Goal: Information Seeking & Learning: Learn about a topic

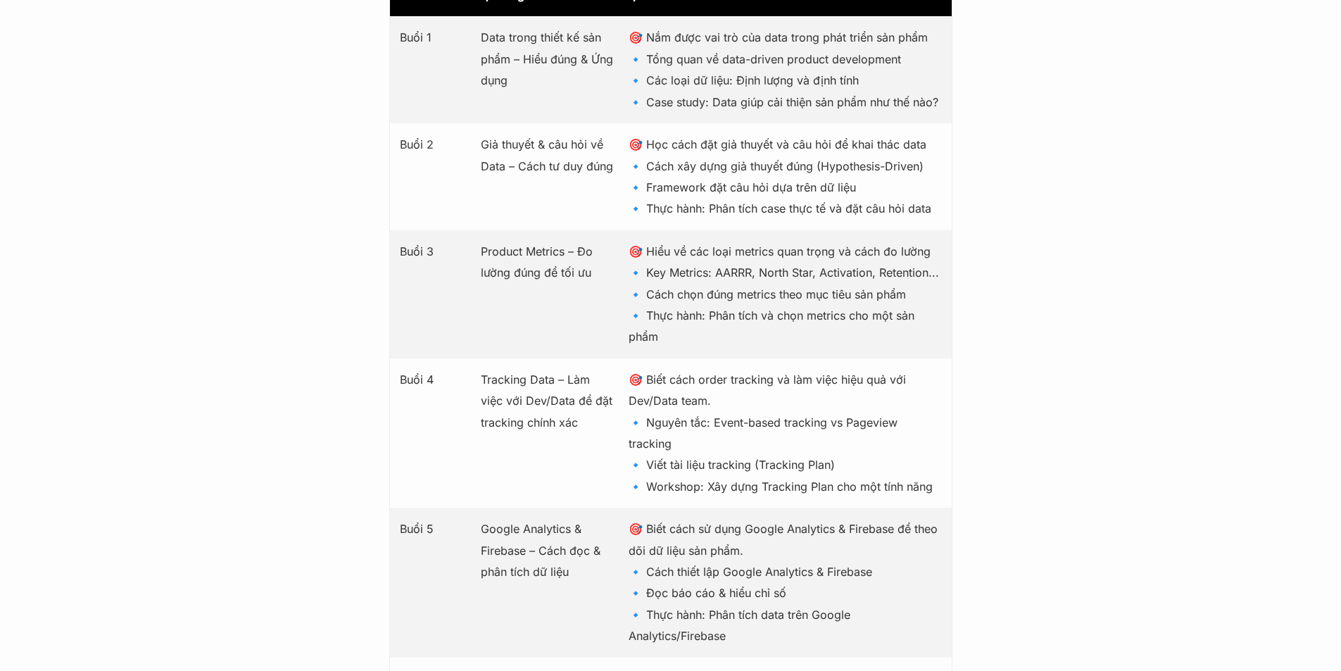
scroll to position [2183, 0]
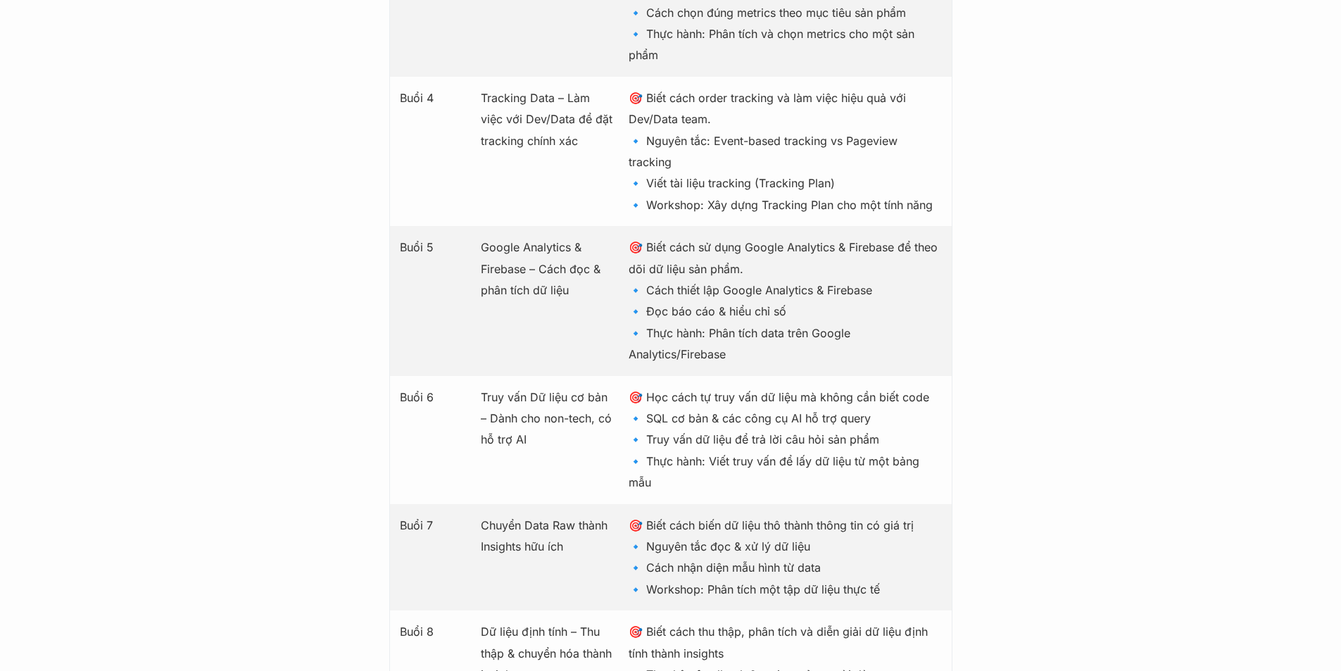
click at [644, 435] on p "🎯 Học cách tự truy vấn dữ liệu mà không cần biết code 🔹 SQL cơ bản & các công c…" at bounding box center [785, 440] width 313 height 107
drag, startPoint x: 641, startPoint y: 413, endPoint x: 926, endPoint y: 413, distance: 284.5
click at [926, 413] on p "🎯 Học cách tự truy vấn dữ liệu mà không cần biết code 🔹 SQL cơ bản & các công c…" at bounding box center [785, 440] width 313 height 107
click at [766, 411] on p "🎯 Học cách tự truy vấn dữ liệu mà không cần biết code 🔹 SQL cơ bản & các công c…" at bounding box center [785, 440] width 313 height 107
drag, startPoint x: 646, startPoint y: 416, endPoint x: 874, endPoint y: 415, distance: 228.1
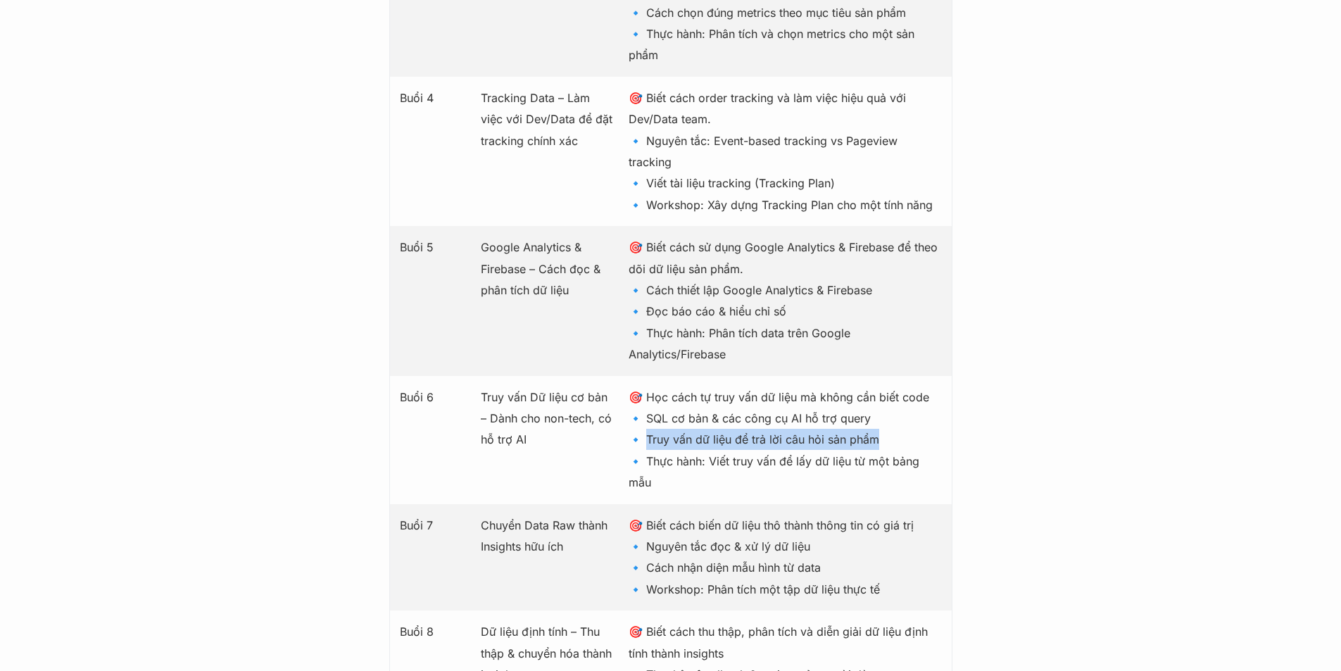
click at [874, 415] on p "🎯 Học cách tự truy vấn dữ liệu mà không cần biết code 🔹 SQL cơ bản & các công c…" at bounding box center [785, 440] width 313 height 107
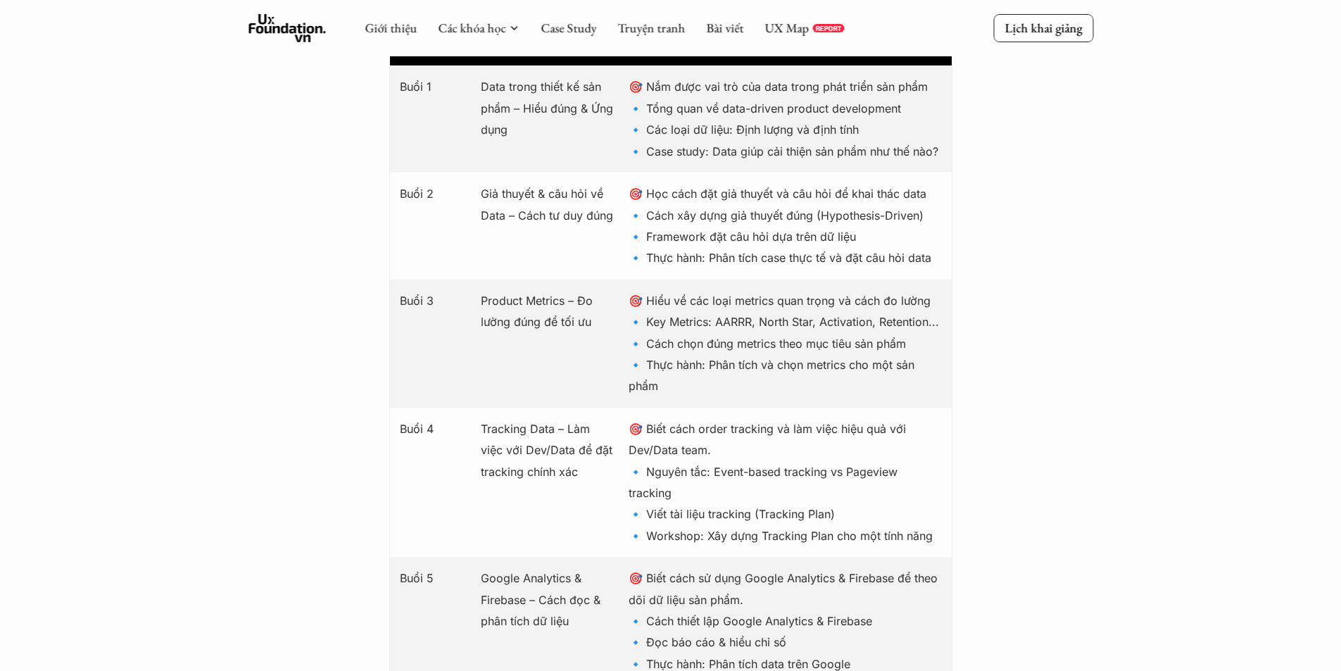
scroll to position [1831, 0]
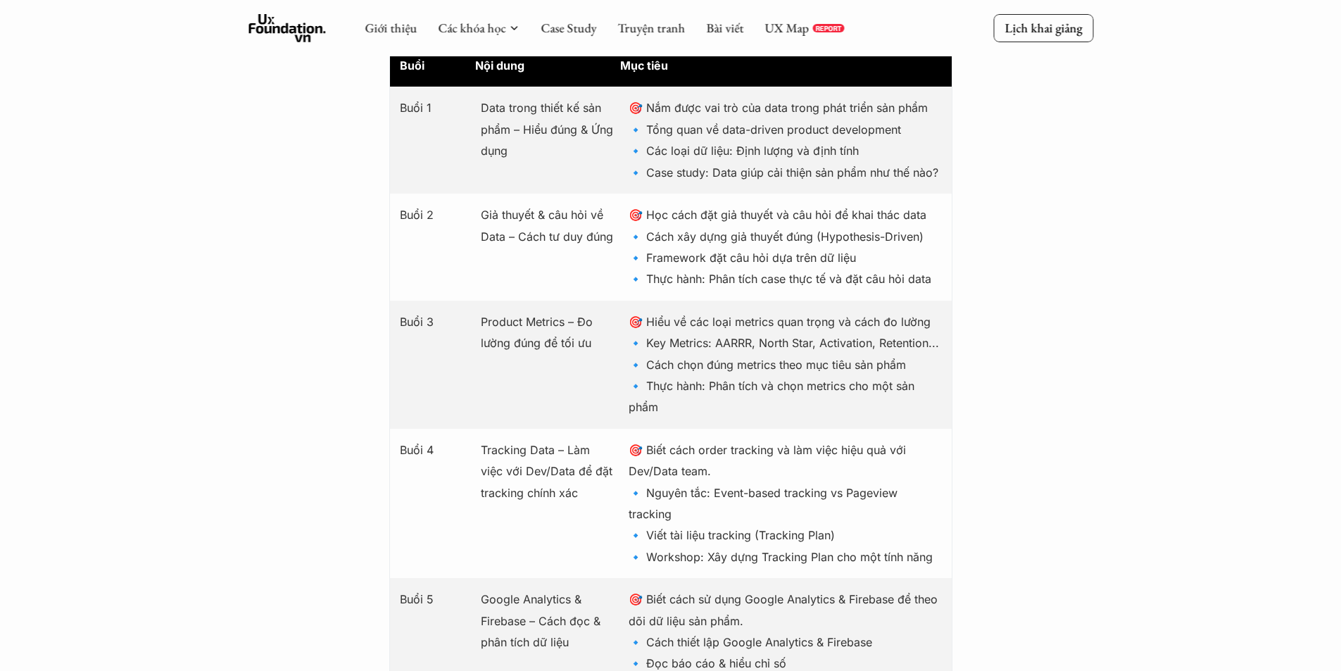
click at [756, 149] on p "🎯 Nắm được vai trò của data trong phát triển sản phẩm 🔹 Tổng quan về data-drive…" at bounding box center [785, 140] width 313 height 86
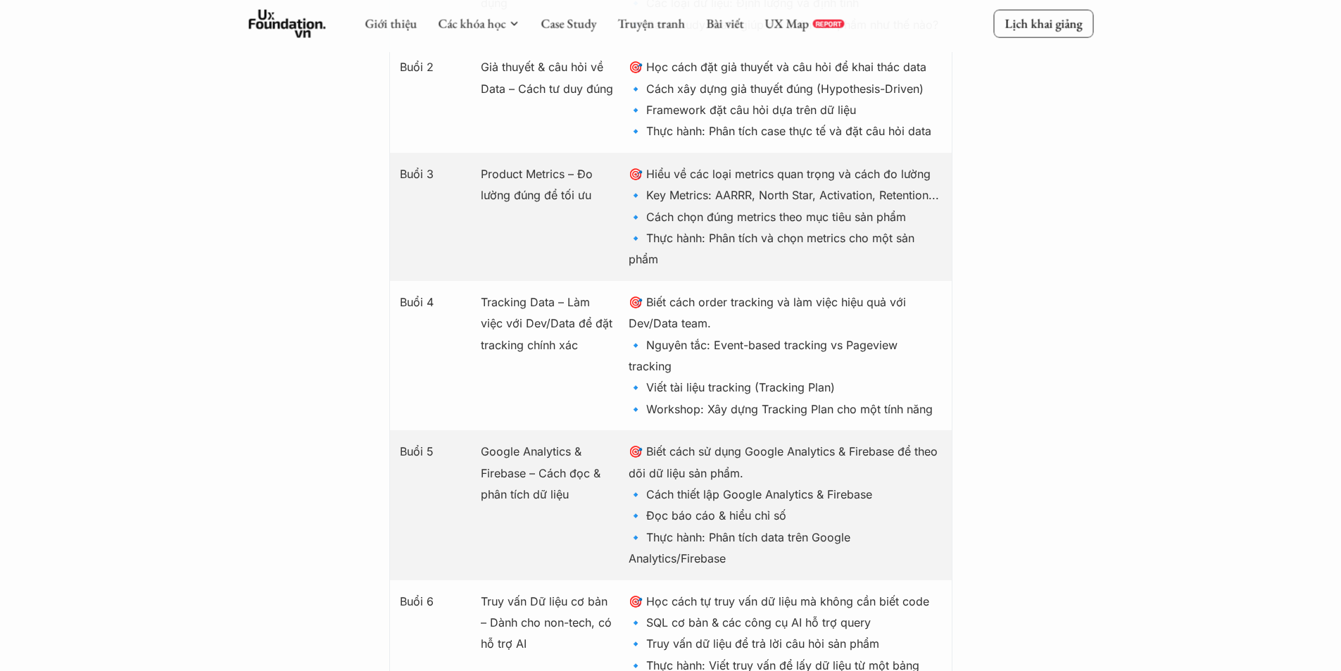
scroll to position [2253, 0]
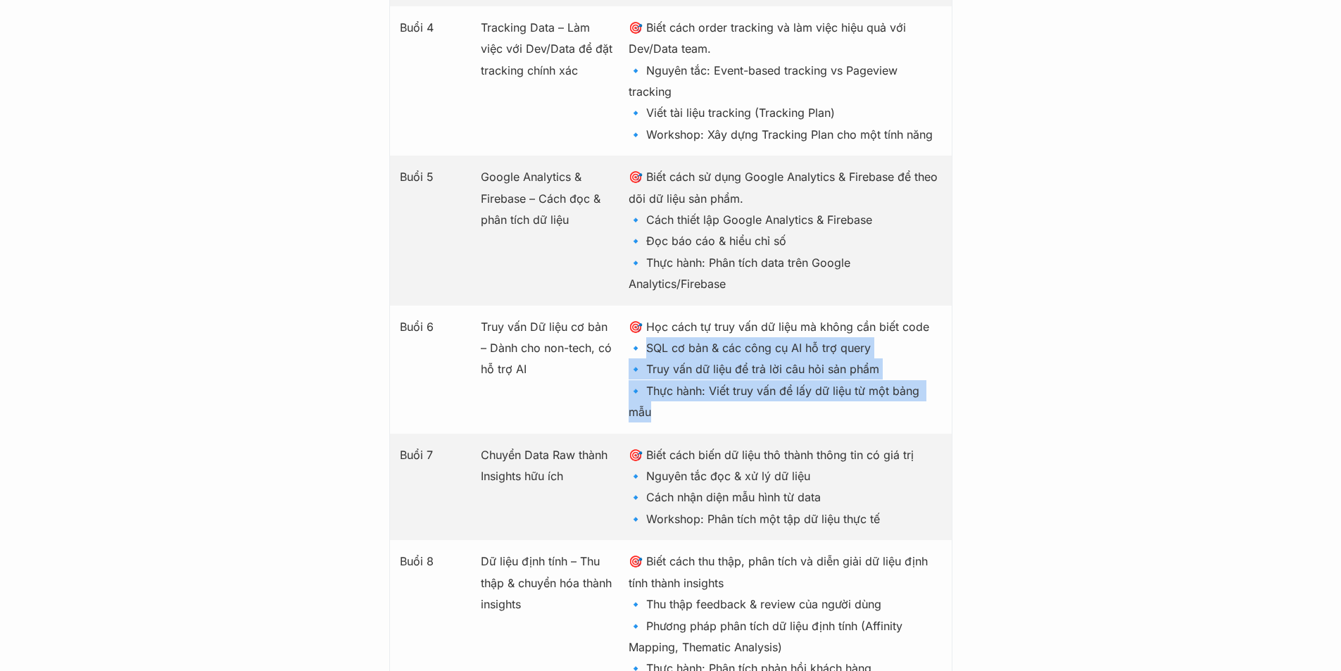
drag, startPoint x: 646, startPoint y: 329, endPoint x: 710, endPoint y: 399, distance: 95.2
click at [710, 399] on p "🎯 Học cách tự truy vấn dữ liệu mà không cần biết code 🔹 SQL cơ bản & các công c…" at bounding box center [785, 369] width 313 height 107
drag, startPoint x: 695, startPoint y: 361, endPoint x: 650, endPoint y: 338, distance: 50.7
click at [694, 361] on p "🎯 Học cách tự truy vấn dữ liệu mà không cần biết code 🔹 SQL cơ bản & các công c…" at bounding box center [785, 369] width 313 height 107
click at [649, 327] on p "🎯 Học cách tự truy vấn dữ liệu mà không cần biết code 🔹 SQL cơ bản & các công c…" at bounding box center [785, 369] width 313 height 107
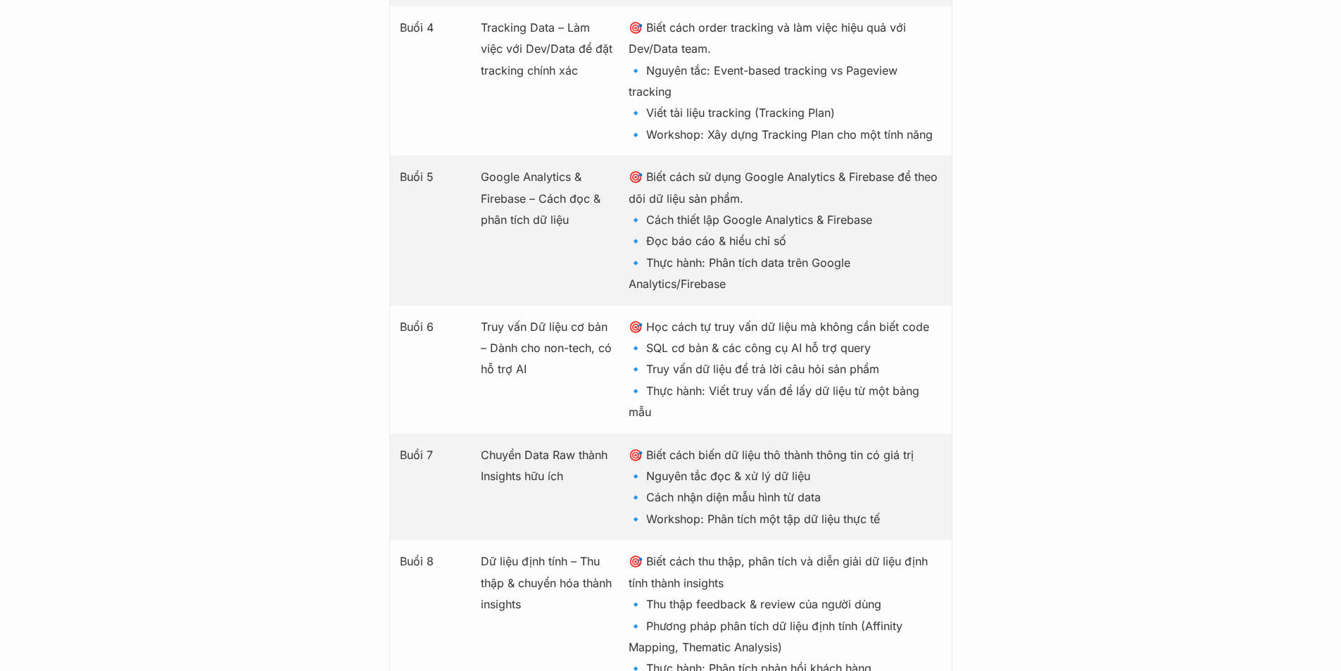
drag, startPoint x: 644, startPoint y: 327, endPoint x: 935, endPoint y: 332, distance: 291.6
click at [935, 332] on p "🎯 Học cách tự truy vấn dữ liệu mà không cần biết code 🔹 SQL cơ bản & các công c…" at bounding box center [785, 369] width 313 height 107
copy p "SQL cơ bản & các công cụ AI hỗ trợ query"
drag, startPoint x: 644, startPoint y: 349, endPoint x: 885, endPoint y: 350, distance: 240.8
click at [885, 350] on p "🎯 Học cách tự truy vấn dữ liệu mà không cần biết code 🔹 SQL cơ bản & các công c…" at bounding box center [785, 369] width 313 height 107
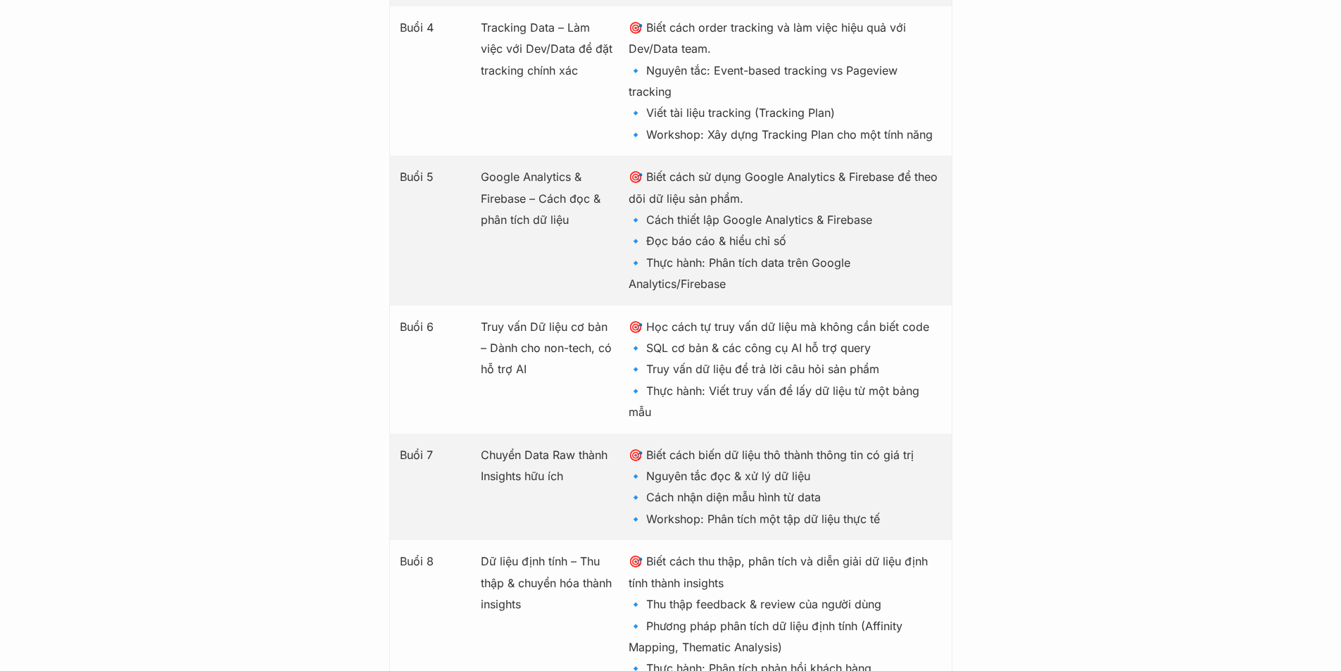
copy p "ruy vấn dữ liệu để trả lời câu hỏi sản phẩm"
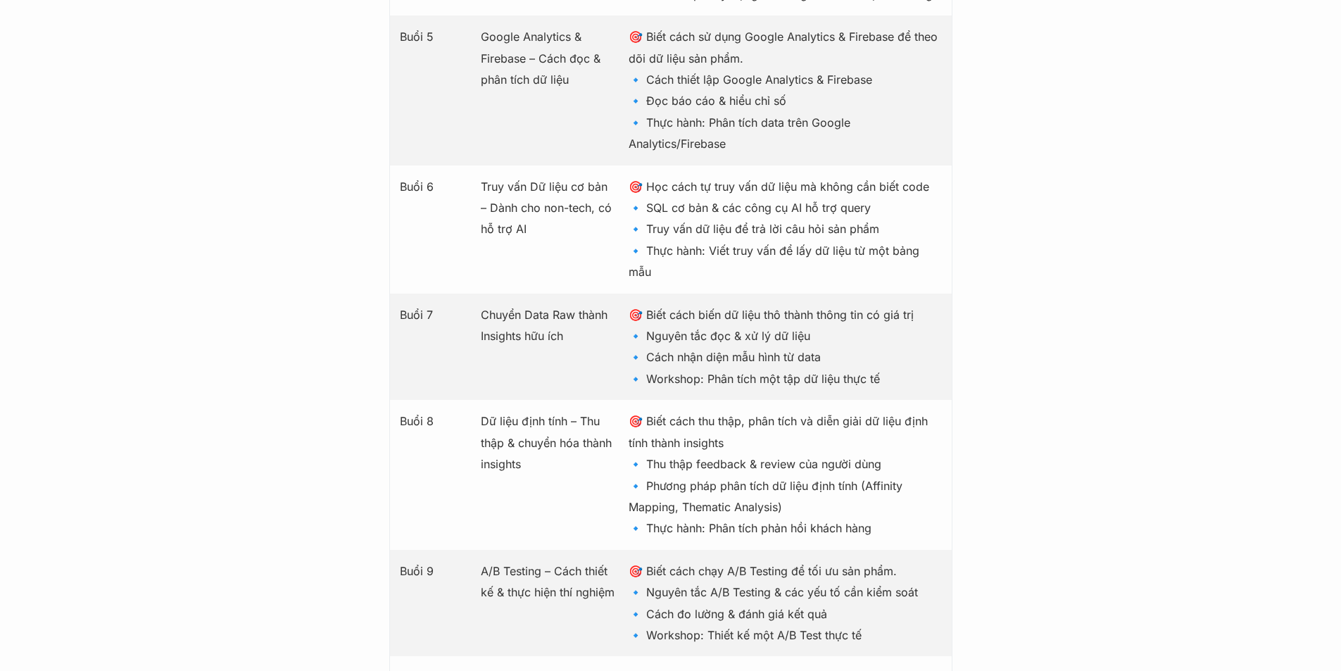
scroll to position [2394, 0]
drag, startPoint x: 649, startPoint y: 400, endPoint x: 735, endPoint y: 427, distance: 90.2
click at [735, 427] on p "🎯 Biết cách thu thập, phân tích và diễn giải dữ liệu định tính thành insights 🔹…" at bounding box center [785, 474] width 313 height 128
click at [712, 455] on p "🎯 Biết cách thu thập, phân tích và diễn giải dữ liệu định tính thành insights 🔹…" at bounding box center [785, 474] width 313 height 128
drag, startPoint x: 480, startPoint y: 399, endPoint x: 551, endPoint y: 437, distance: 80.3
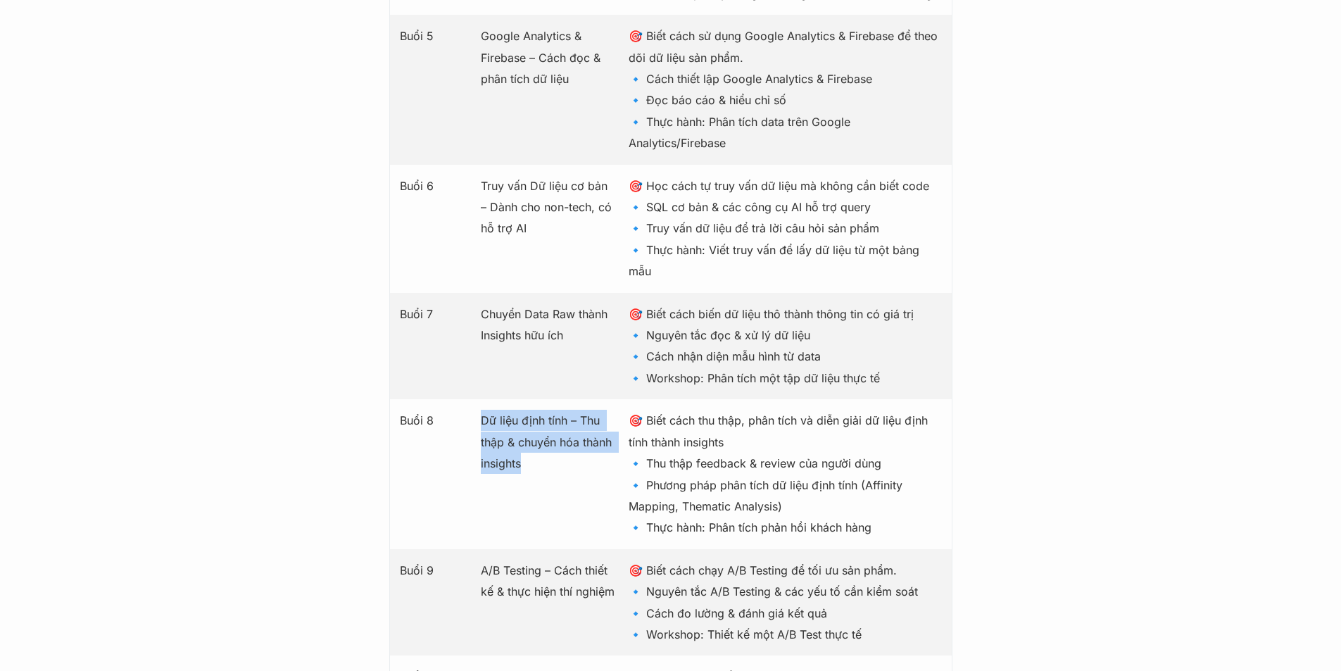
click at [551, 437] on div "Buổi 8 Dữ liệu định tính – Thu thập & chuyển hóa thành insights 🎯 Biết cách thu…" at bounding box center [670, 473] width 563 height 149
copy p "Dữ liệu định tính – Thu thập & chuyển hóa thành insights"
click at [676, 470] on p "🎯 Biết cách thu thập, phân tích và diễn giải dữ liệu định tính thành insights 🔹…" at bounding box center [785, 474] width 313 height 128
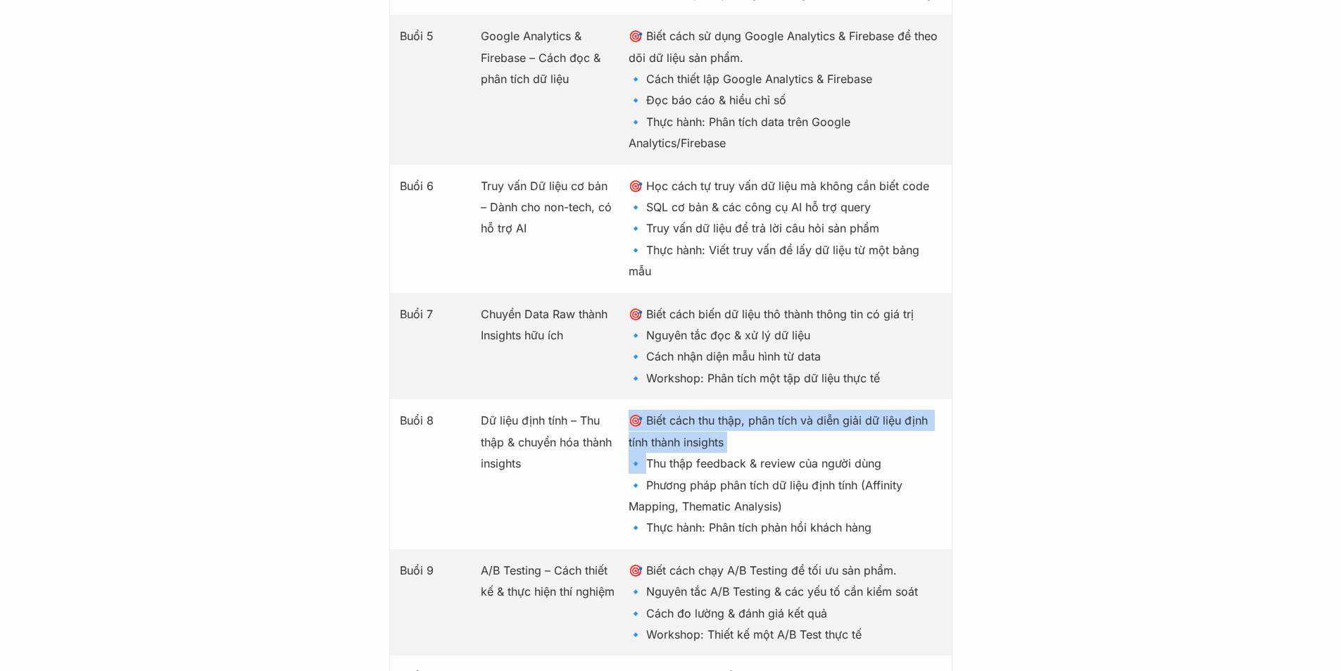
drag, startPoint x: 644, startPoint y: 444, endPoint x: 980, endPoint y: 428, distance: 336.2
click at [886, 441] on p "🎯 Biết cách thu thập, phân tích và diễn giải dữ liệu định tính thành insights 🔹…" at bounding box center [785, 474] width 313 height 128
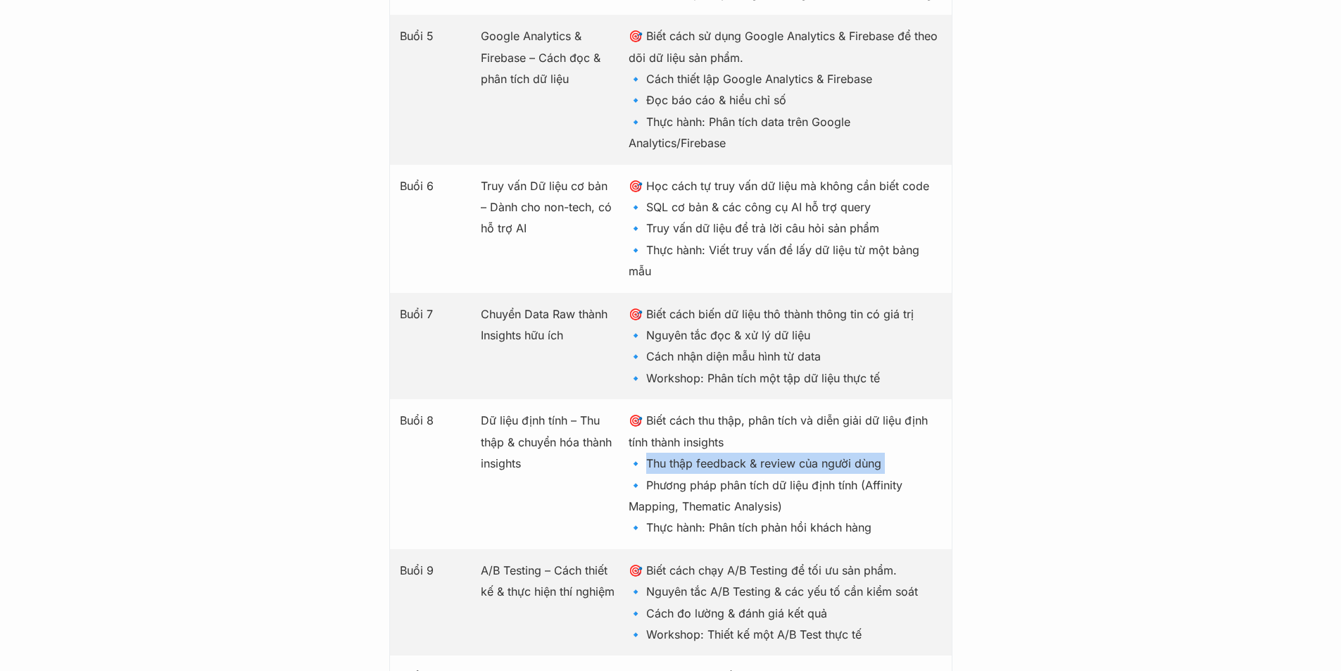
drag, startPoint x: 884, startPoint y: 441, endPoint x: 650, endPoint y: 436, distance: 234.5
click at [649, 438] on p "🎯 Biết cách thu thập, phân tích và diễn giải dữ liệu định tính thành insights 🔹…" at bounding box center [785, 474] width 313 height 128
copy p "hu thập feedback & review của người dùng"
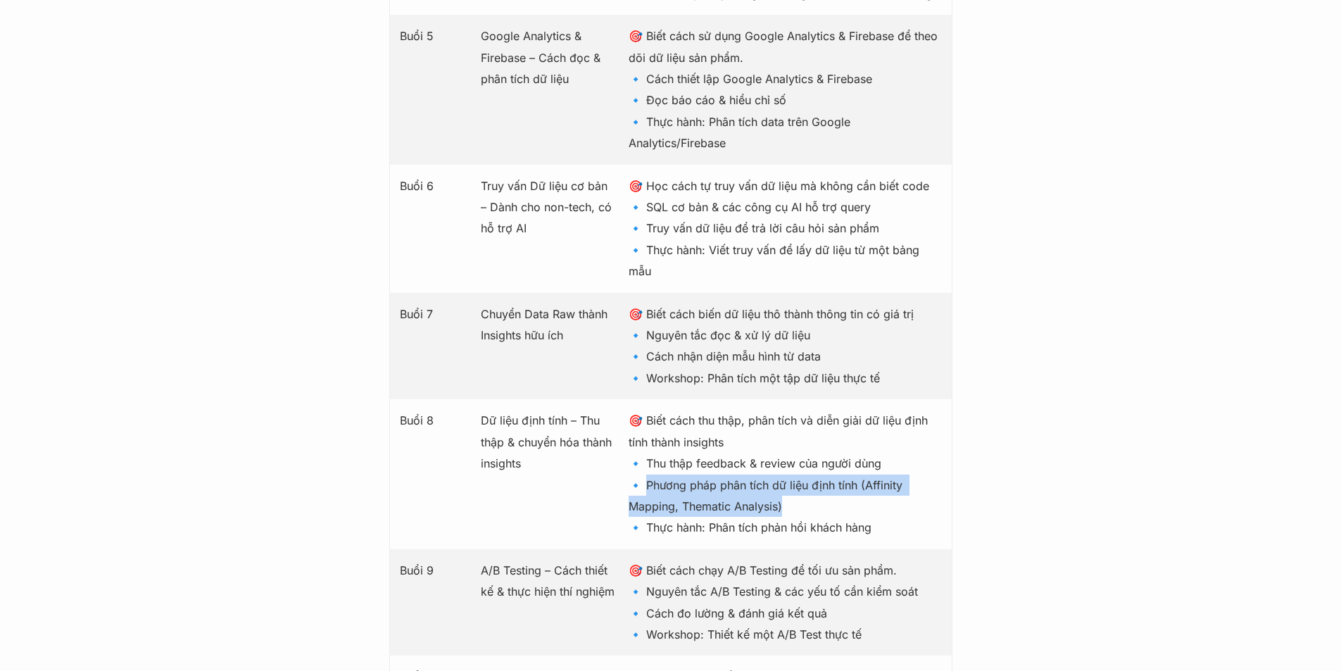
drag, startPoint x: 646, startPoint y: 468, endPoint x: 784, endPoint y: 480, distance: 138.5
click at [784, 480] on p "🎯 Biết cách thu thập, phân tích và diễn giải dữ liệu định tính thành insights 🔹…" at bounding box center [785, 474] width 313 height 128
copy p "hương pháp phân tích dữ liệu định tính (Affinity Mapping, Thematic Analysis)"
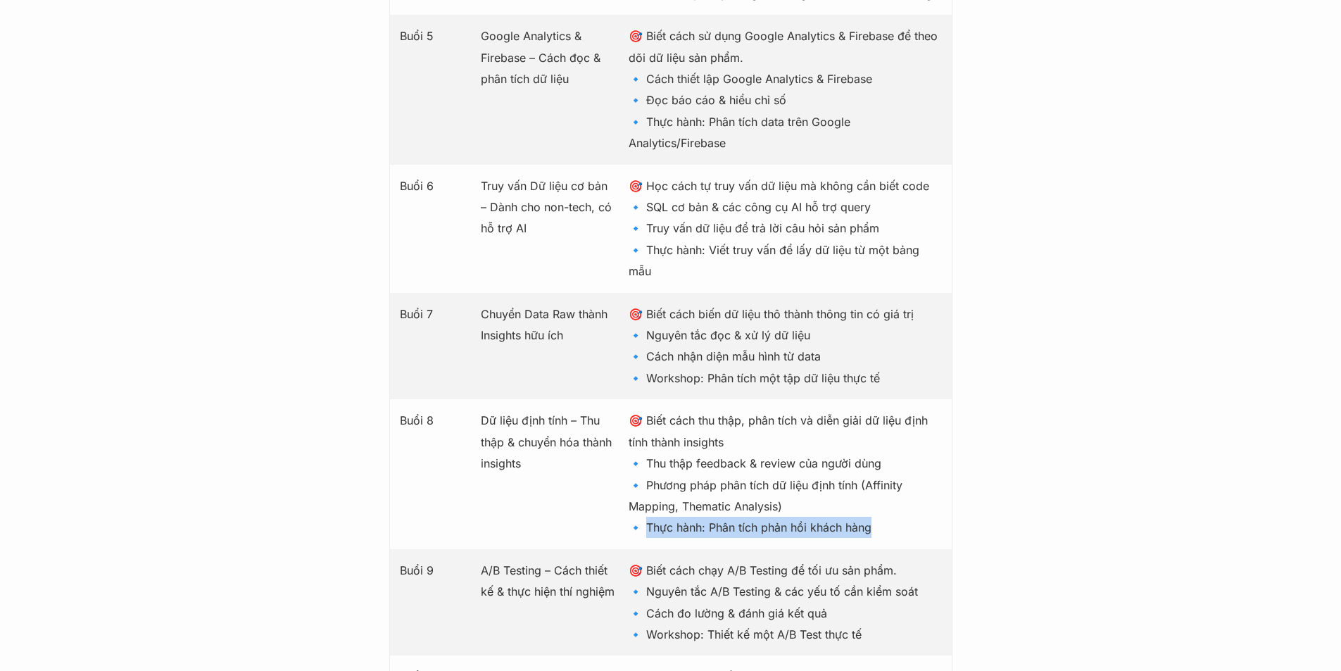
drag, startPoint x: 644, startPoint y: 501, endPoint x: 894, endPoint y: 490, distance: 250.2
click at [934, 512] on p "🎯 Biết cách thu thập, phân tích và diễn giải dữ liệu định tính thành insights 🔹…" at bounding box center [785, 474] width 313 height 128
copy p "hực hành: Phân tích phản hồi khách hàng"
click at [731, 580] on p "🎯 Biết cách chạy A/B Testing để tối ưu sản phẩm. 🔹 Nguyên tắc A/B Testing & các…" at bounding box center [785, 603] width 313 height 86
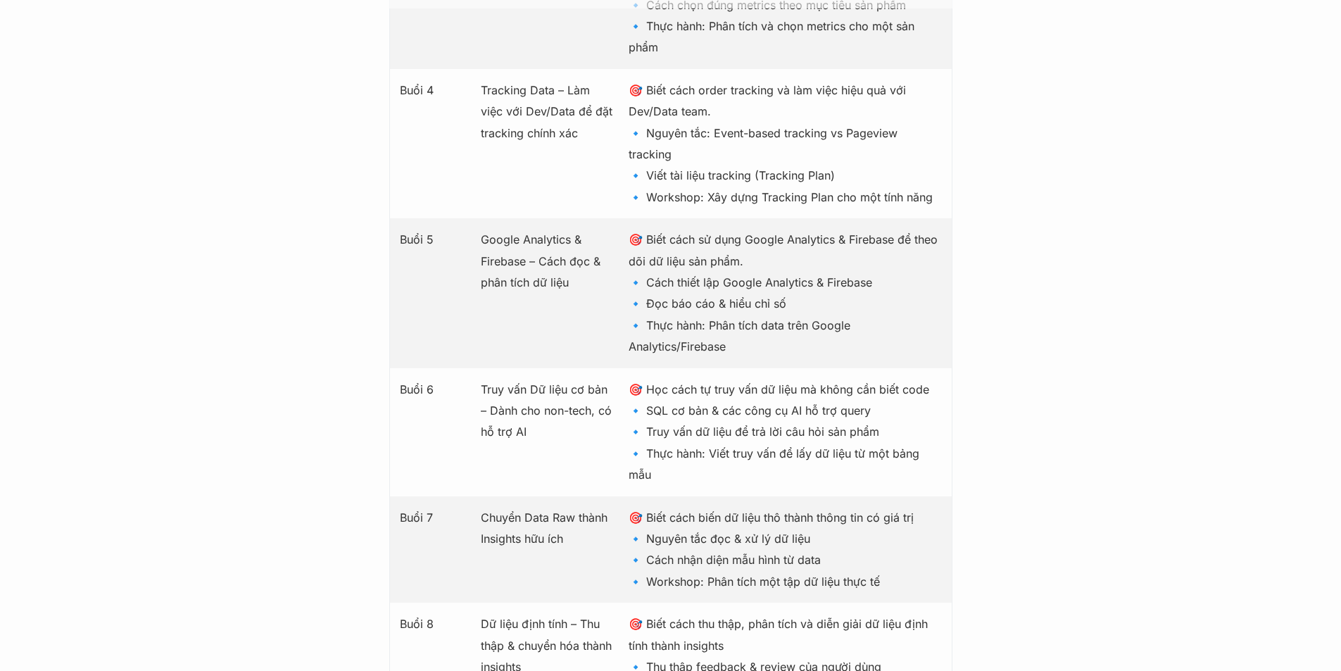
scroll to position [2183, 0]
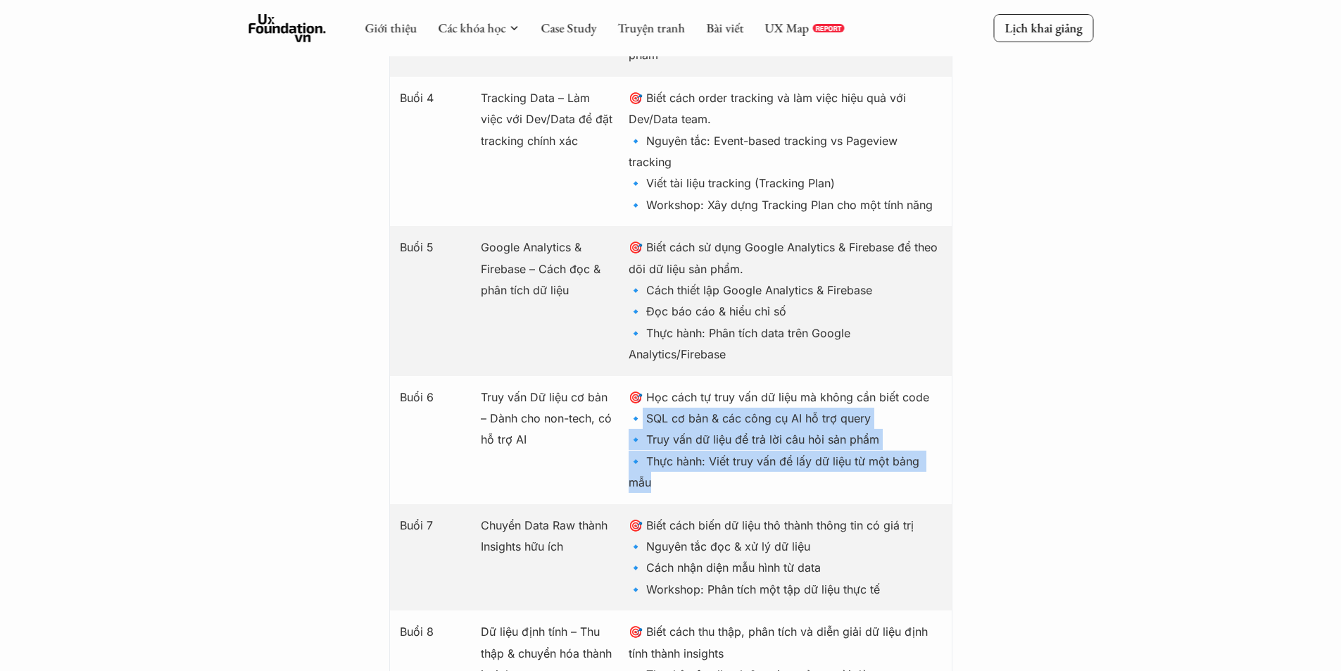
drag, startPoint x: 642, startPoint y: 397, endPoint x: 679, endPoint y: 458, distance: 71.7
click at [679, 458] on p "🎯 Học cách tự truy vấn dữ liệu mà không cần biết code 🔹 SQL cơ bản & các công c…" at bounding box center [785, 440] width 313 height 107
drag, startPoint x: 682, startPoint y: 422, endPoint x: 668, endPoint y: 410, distance: 18.9
click at [682, 422] on p "🎯 Học cách tự truy vấn dữ liệu mà không cần biết code 🔹 SQL cơ bản & các công c…" at bounding box center [785, 440] width 313 height 107
click at [665, 400] on p "🎯 Học cách tự truy vấn dữ liệu mà không cần biết code 🔹 SQL cơ bản & các công c…" at bounding box center [785, 440] width 313 height 107
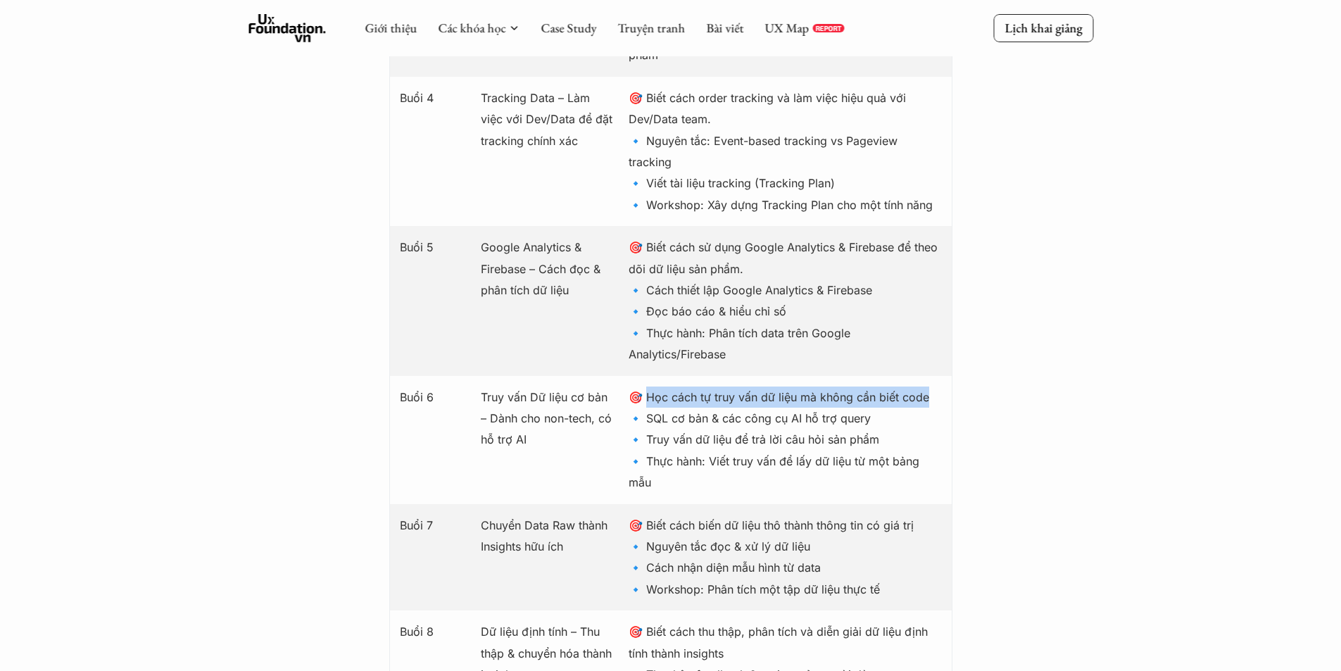
drag, startPoint x: 647, startPoint y: 371, endPoint x: 882, endPoint y: 356, distance: 234.9
click at [948, 376] on div "Buổi 6 Truy vấn Dữ liệu cơ bản – Dành cho non-tech, có hỗ trợ AI 🎯 Học cách tự …" at bounding box center [670, 440] width 563 height 128
copy p "ọc cách tự truy vấn dữ liệu mà không cần biết code"
drag, startPoint x: 644, startPoint y: 400, endPoint x: 885, endPoint y: 391, distance: 241.7
click at [885, 391] on p "🎯 Học cách tự truy vấn dữ liệu mà không cần biết code 🔹 SQL cơ bản & các công c…" at bounding box center [785, 440] width 313 height 107
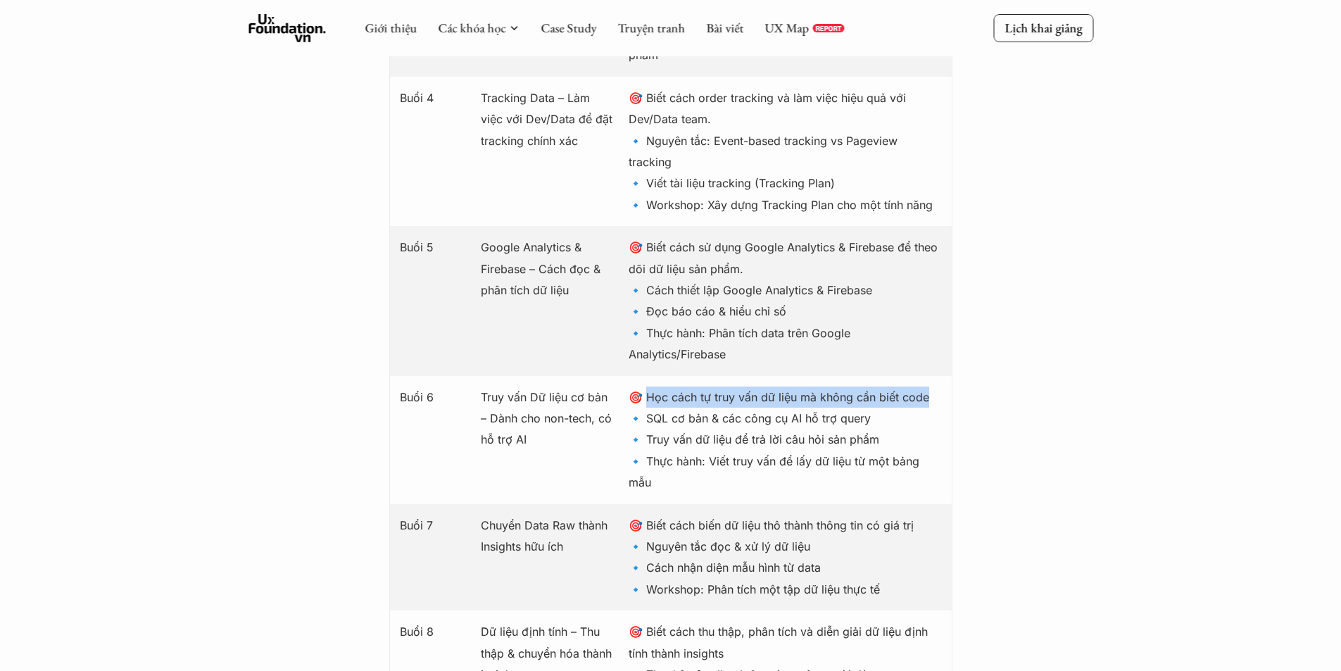
copy p "SQL cơ bản & các công cụ AI hỗ trợ query"
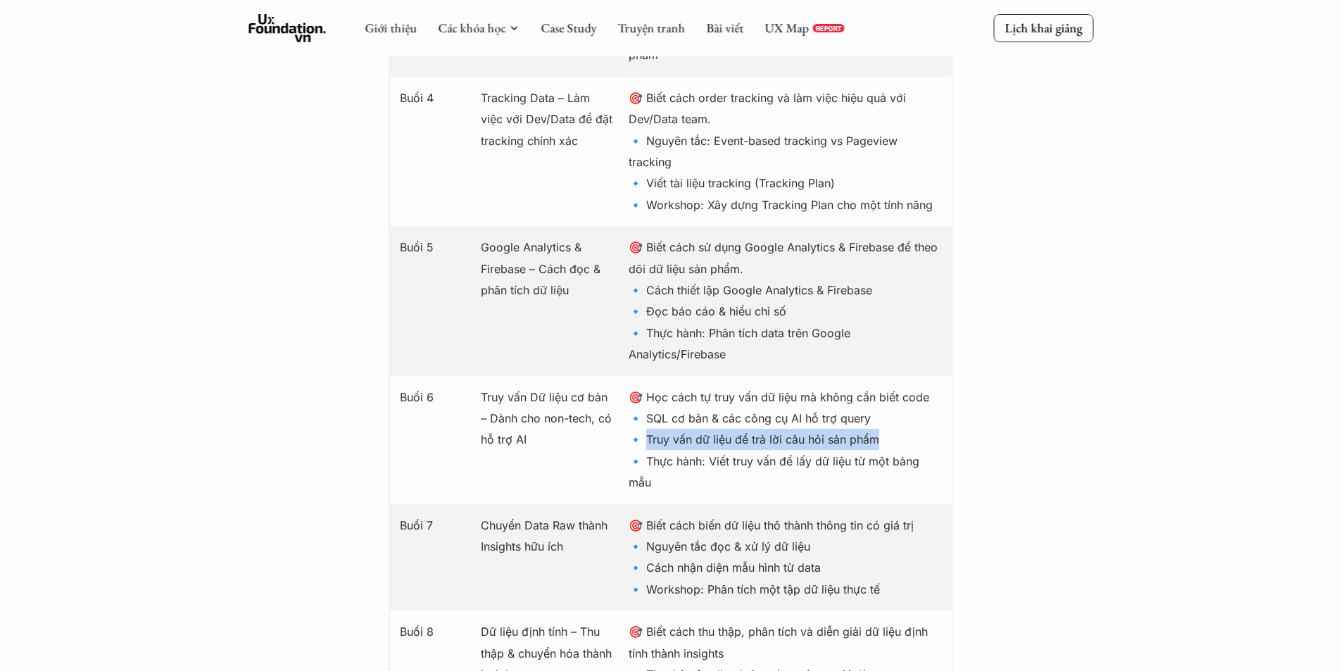
drag, startPoint x: 644, startPoint y: 420, endPoint x: 875, endPoint y: 413, distance: 231.1
click at [875, 413] on p "🎯 Học cách tự truy vấn dữ liệu mà không cần biết code 🔹 SQL cơ bản & các công c…" at bounding box center [785, 440] width 313 height 107
copy p "ruy vấn dữ liệu để trả lời câu hỏi sản phẩm"
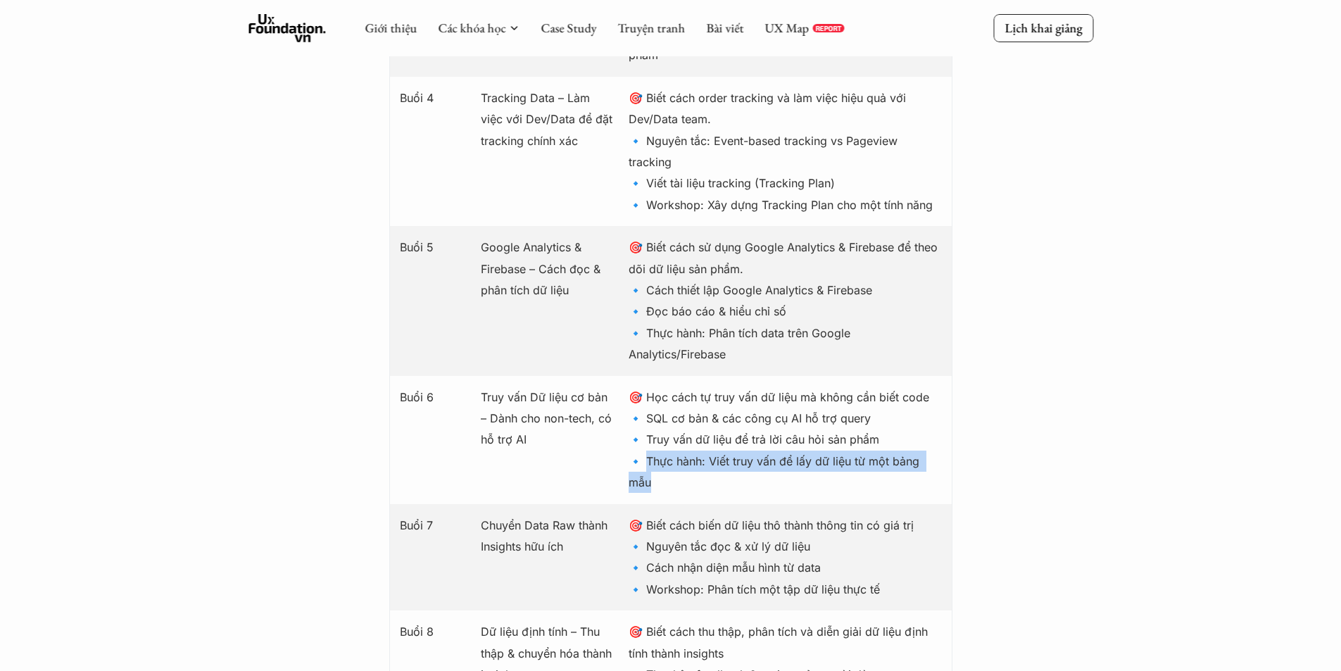
drag, startPoint x: 646, startPoint y: 442, endPoint x: 656, endPoint y: 457, distance: 17.8
click at [656, 457] on p "🎯 Học cách tự truy vấn dữ liệu mà không cần biết code 🔹 SQL cơ bản & các công c…" at bounding box center [785, 440] width 313 height 107
copy p "hực hành: Viết truy vấn để lấy dữ liệu từ một bảng mẫu"
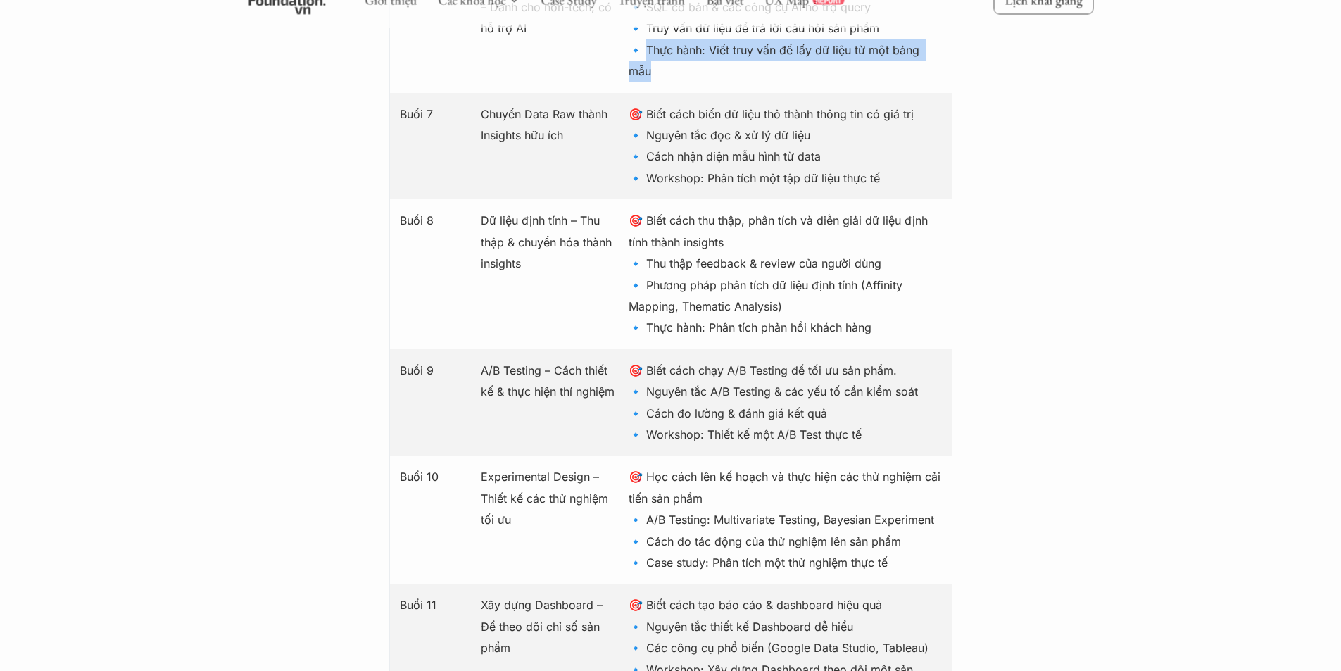
scroll to position [2464, 0]
